Goal: Task Accomplishment & Management: Complete application form

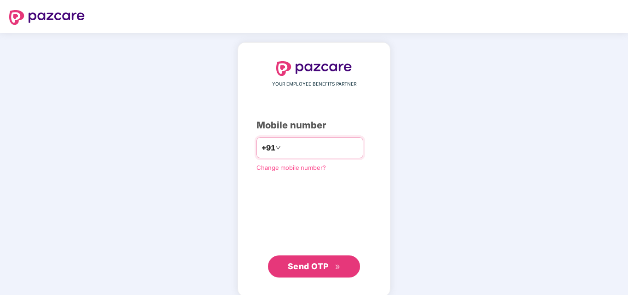
click at [305, 150] on input "number" at bounding box center [320, 147] width 75 height 15
type input "**********"
click at [290, 268] on span "Send OTP" at bounding box center [308, 266] width 41 height 10
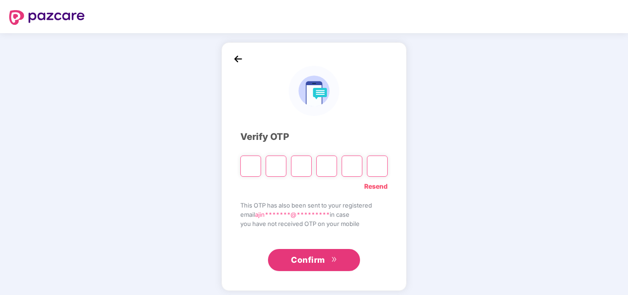
type input "*"
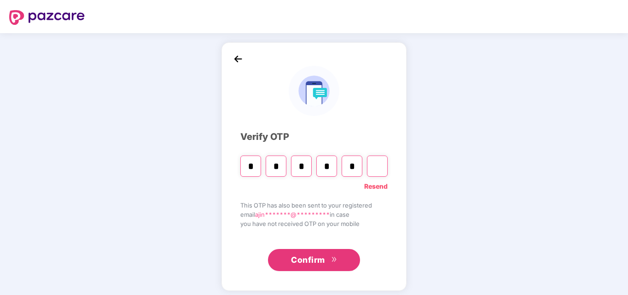
type input "*"
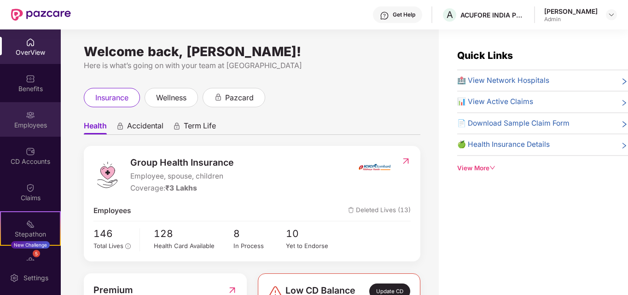
click at [25, 133] on div "Employees" at bounding box center [30, 119] width 61 height 35
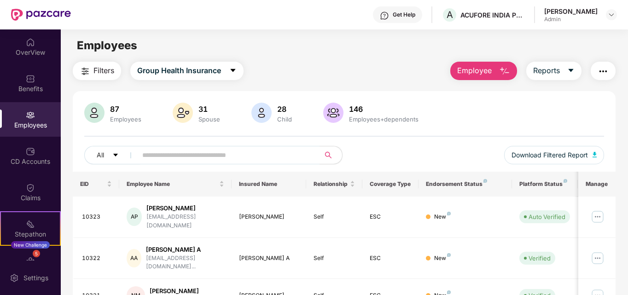
click at [502, 69] on img "button" at bounding box center [504, 71] width 11 height 11
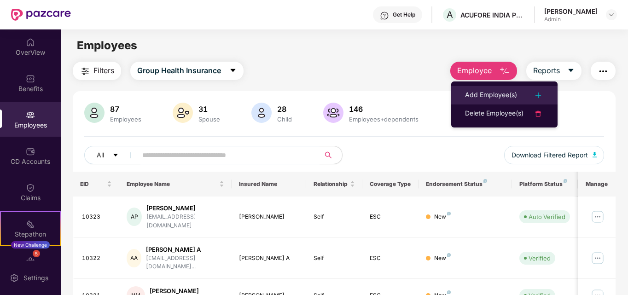
click at [499, 97] on div "Add Employee(s)" at bounding box center [491, 95] width 52 height 11
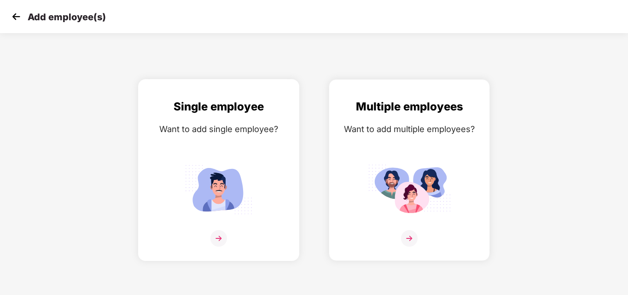
click at [220, 237] on img at bounding box center [218, 238] width 17 height 17
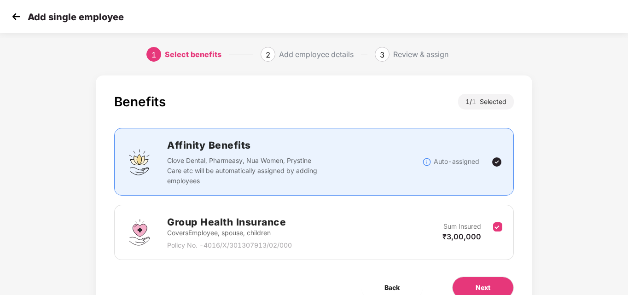
scroll to position [45, 0]
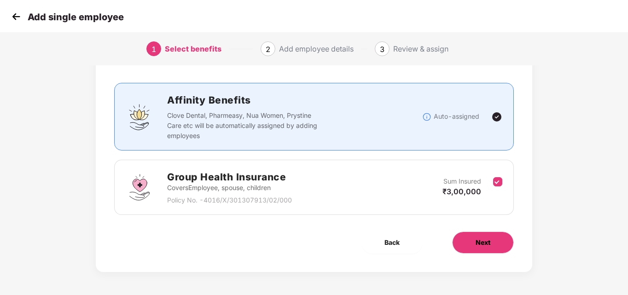
click at [474, 241] on button "Next" at bounding box center [483, 243] width 62 height 22
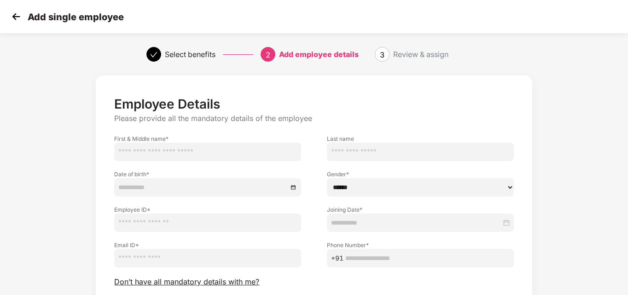
click at [14, 19] on img at bounding box center [16, 17] width 14 height 14
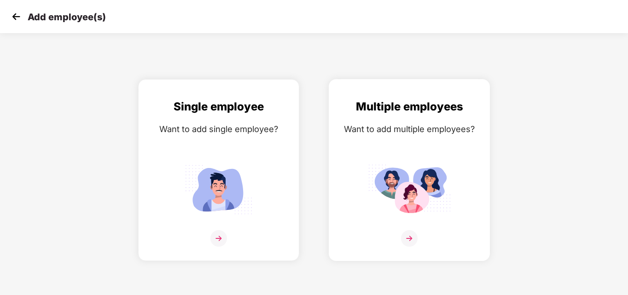
click at [409, 235] on img at bounding box center [409, 238] width 17 height 17
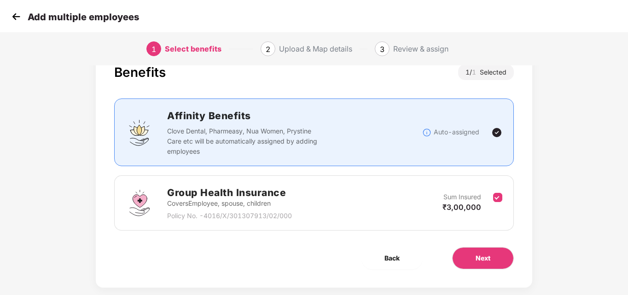
scroll to position [45, 0]
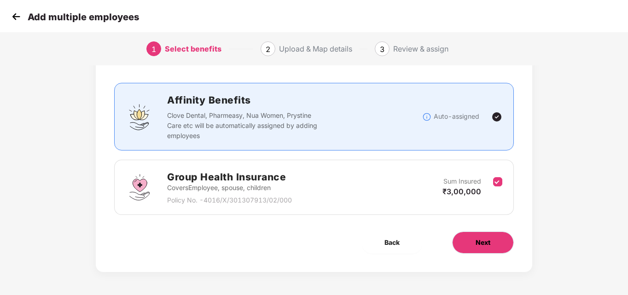
click at [502, 246] on button "Next" at bounding box center [483, 243] width 62 height 22
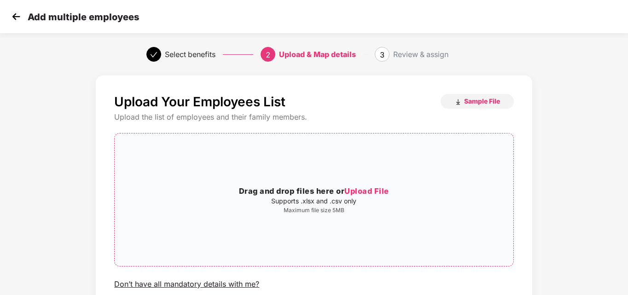
click at [360, 196] on h3 "Drag and drop files here or Upload File" at bounding box center [314, 191] width 398 height 12
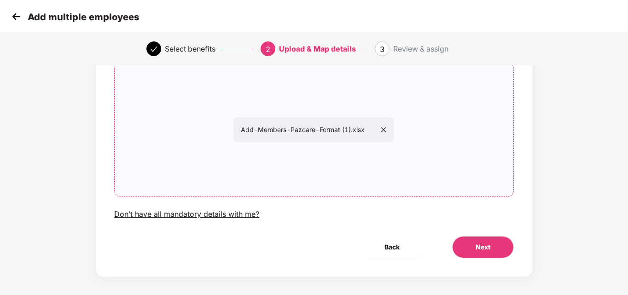
scroll to position [75, 0]
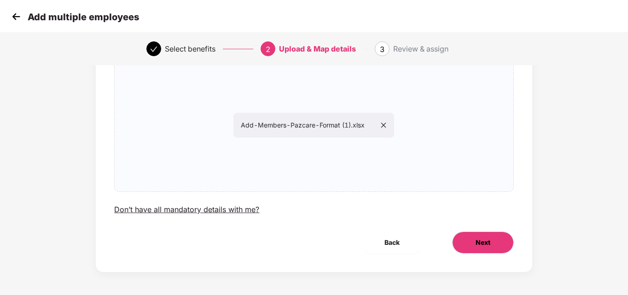
click at [463, 237] on button "Next" at bounding box center [483, 243] width 62 height 22
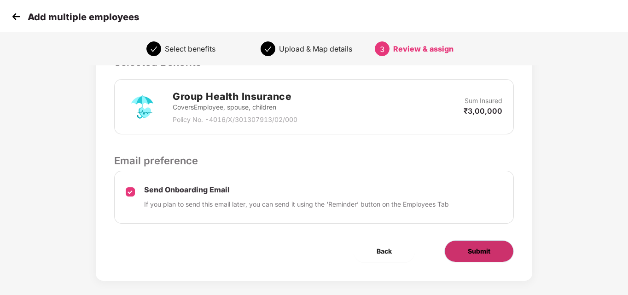
scroll to position [228, 0]
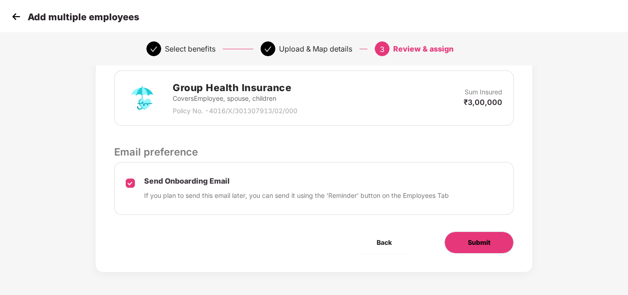
click at [458, 243] on button "Submit" at bounding box center [478, 243] width 69 height 22
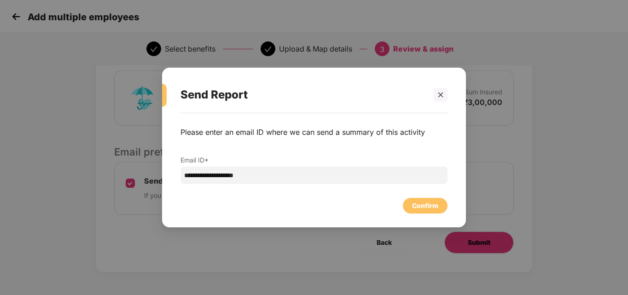
scroll to position [0, 0]
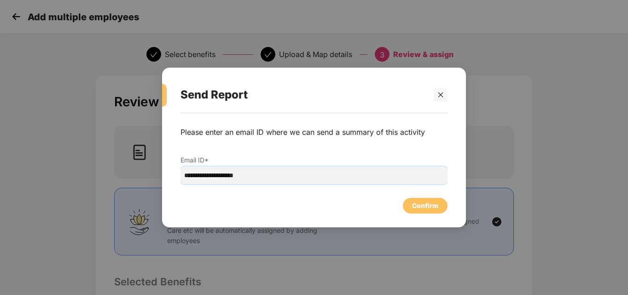
click at [289, 179] on input "**********" at bounding box center [313, 175] width 267 height 17
type input "*"
type input "**********"
click at [425, 209] on div "Confirm" at bounding box center [425, 206] width 26 height 10
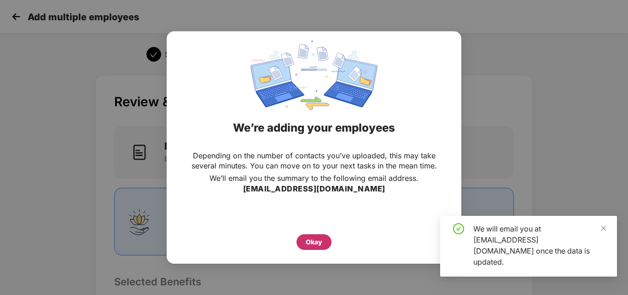
click at [311, 243] on div "Okay" at bounding box center [314, 242] width 17 height 10
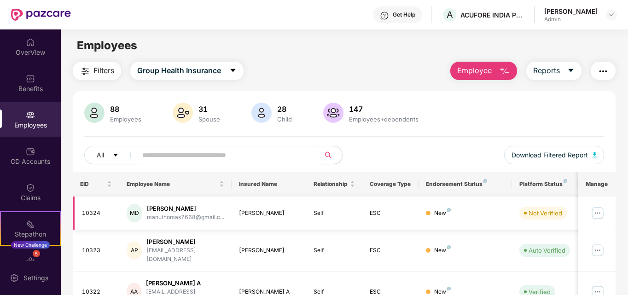
click at [182, 212] on div "Manu Thomas Dominic" at bounding box center [185, 208] width 77 height 9
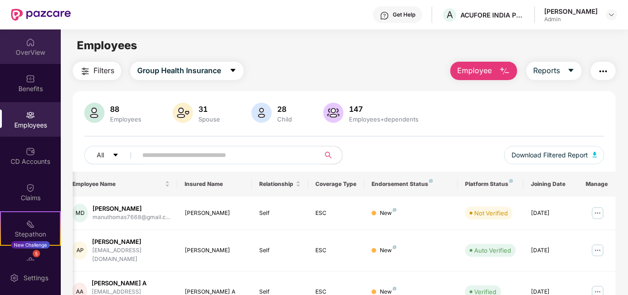
click at [27, 56] on div "OverView" at bounding box center [30, 52] width 61 height 9
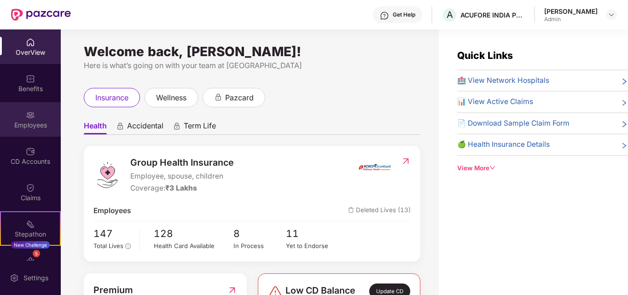
click at [38, 115] on div "Employees" at bounding box center [30, 119] width 61 height 35
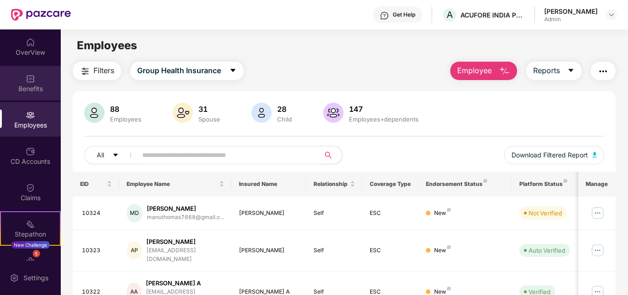
click at [30, 93] on div "Benefits" at bounding box center [30, 88] width 61 height 9
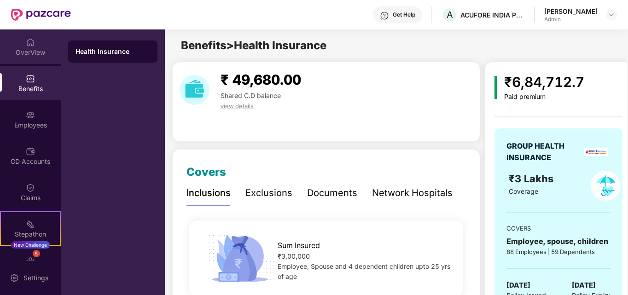
click at [23, 50] on div "OverView" at bounding box center [30, 52] width 61 height 9
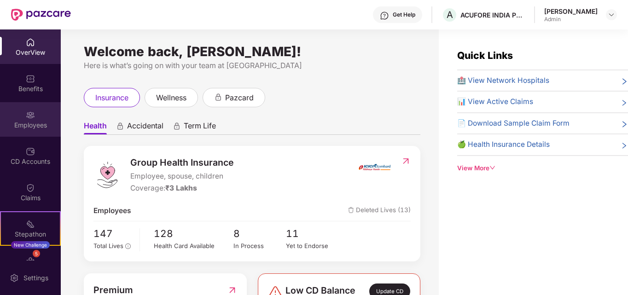
click at [22, 116] on div "Employees" at bounding box center [30, 119] width 61 height 35
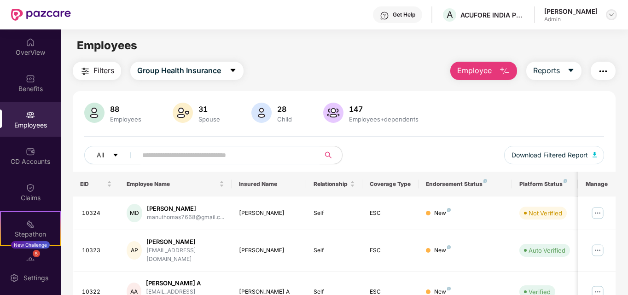
click at [609, 12] on img at bounding box center [611, 14] width 7 height 7
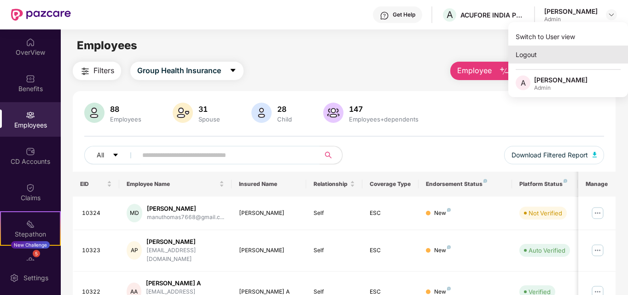
click at [525, 59] on div "Logout" at bounding box center [568, 55] width 120 height 18
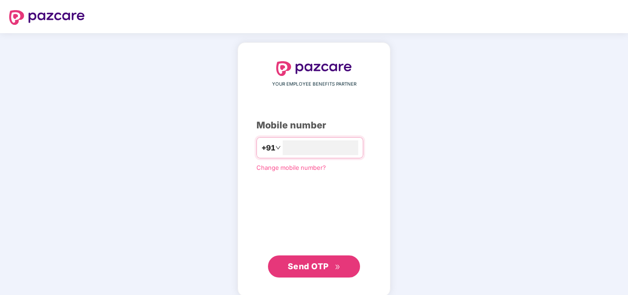
type input "**********"
click at [308, 260] on span "Send OTP" at bounding box center [314, 266] width 53 height 13
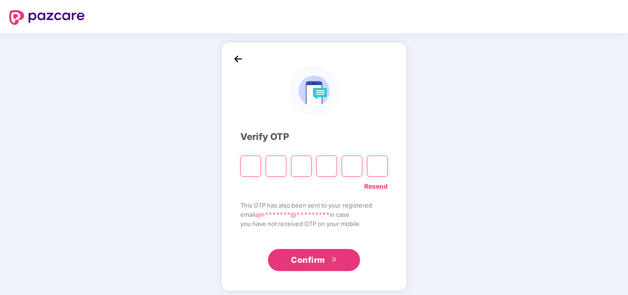
type input "*"
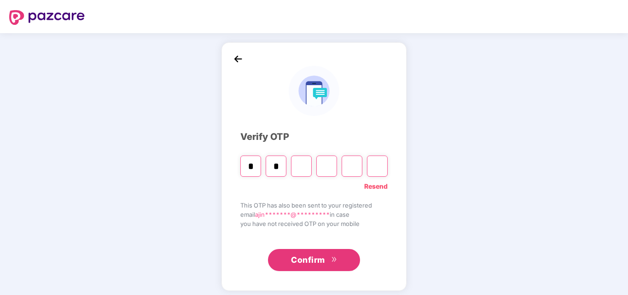
type input "*"
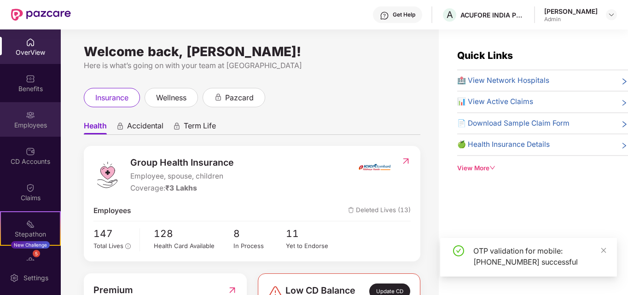
click at [36, 132] on div "Employees" at bounding box center [30, 119] width 61 height 35
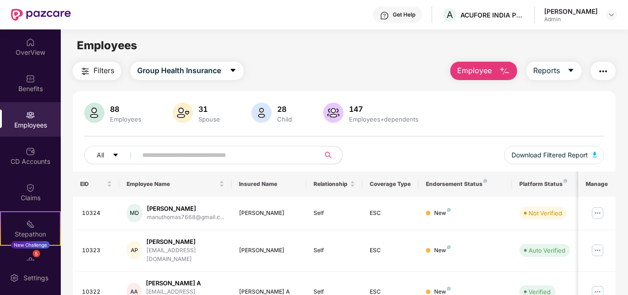
click at [226, 154] on input "text" at bounding box center [224, 155] width 165 height 14
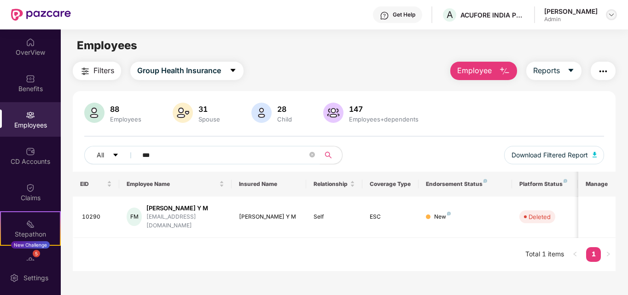
type input "***"
click at [607, 13] on div at bounding box center [611, 14] width 11 height 11
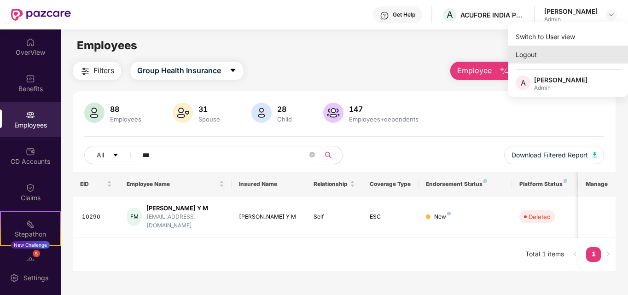
click at [533, 56] on div "Logout" at bounding box center [568, 55] width 120 height 18
